Goal: Communication & Community: Participate in discussion

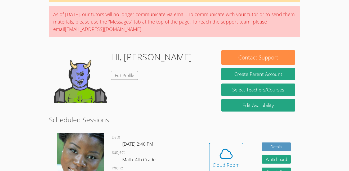
scroll to position [35, 0]
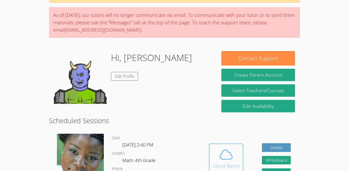
click at [219, 161] on icon at bounding box center [226, 155] width 15 height 15
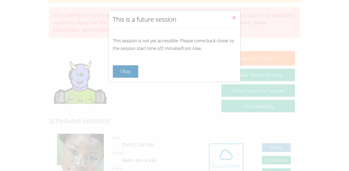
click at [125, 72] on button "Okay" at bounding box center [125, 71] width 25 height 12
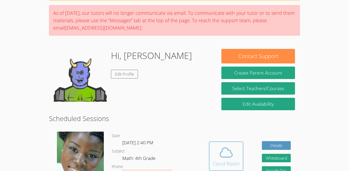
click at [218, 152] on span at bounding box center [226, 152] width 27 height 15
click at [233, 169] on button "Cloud Room" at bounding box center [226, 157] width 34 height 30
click at [221, 151] on icon at bounding box center [226, 152] width 15 height 15
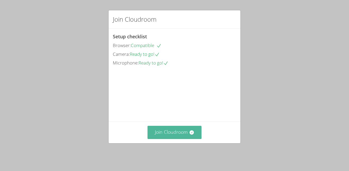
click at [188, 131] on button "Join Cloudroom" at bounding box center [175, 132] width 54 height 13
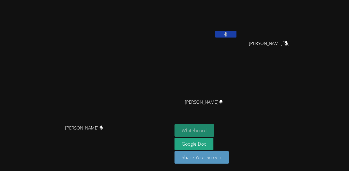
click at [215, 131] on button "Whiteboard" at bounding box center [195, 131] width 40 height 12
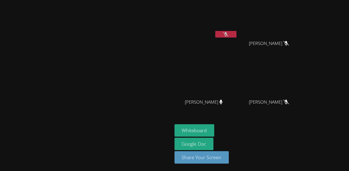
click at [237, 33] on button at bounding box center [225, 34] width 21 height 7
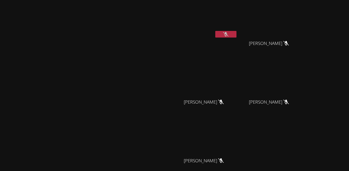
click at [237, 34] on button at bounding box center [225, 34] width 21 height 7
click at [237, 33] on button at bounding box center [225, 34] width 21 height 7
click at [237, 37] on button at bounding box center [225, 34] width 21 height 7
click at [237, 33] on button at bounding box center [225, 34] width 21 height 7
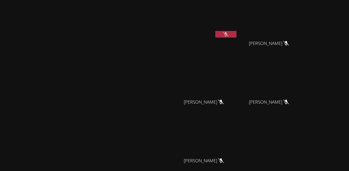
click at [237, 33] on button at bounding box center [225, 34] width 21 height 7
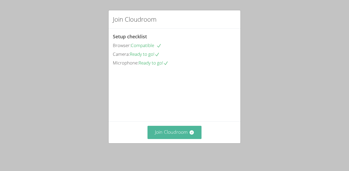
click at [189, 129] on button "Join Cloudroom" at bounding box center [175, 132] width 54 height 13
click at [179, 139] on button "Join Cloudroom" at bounding box center [175, 132] width 54 height 13
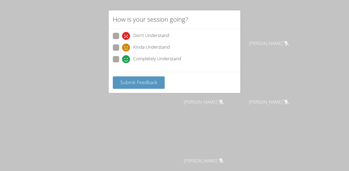
click at [120, 60] on label "Completely Understand" at bounding box center [147, 59] width 68 height 7
click at [122, 60] on input "Completely Understand" at bounding box center [124, 58] width 5 height 5
radio input "true"
click at [133, 79] on span "Submit Feedback" at bounding box center [138, 82] width 37 height 6
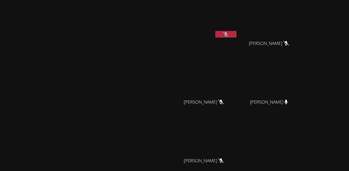
click at [237, 36] on button at bounding box center [225, 34] width 21 height 7
